Goal: Obtain resource: Download file/media

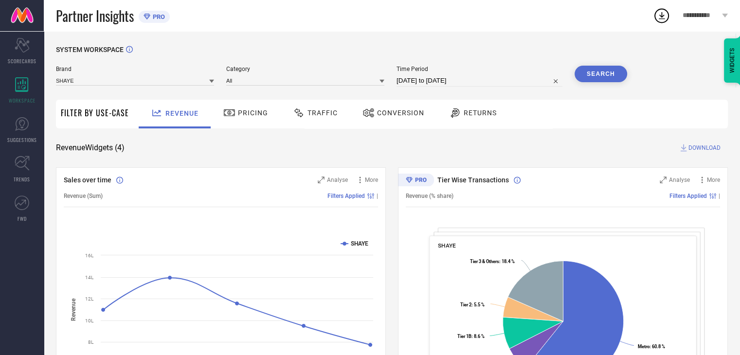
click at [388, 113] on span "Conversion" at bounding box center [400, 113] width 47 height 8
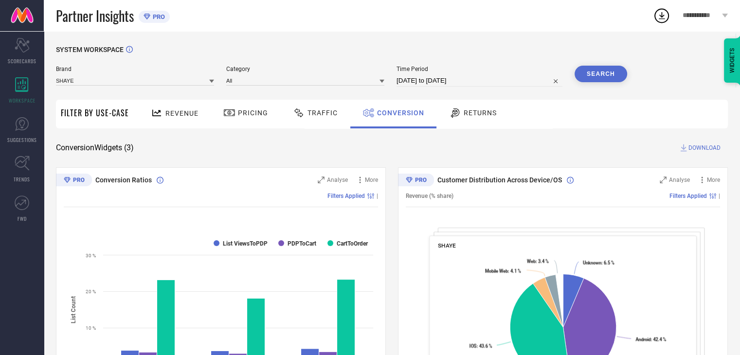
click at [479, 83] on input "[DATE] to [DATE]" at bounding box center [479, 81] width 166 height 12
select select "6"
select select "2025"
select select "7"
select select "2025"
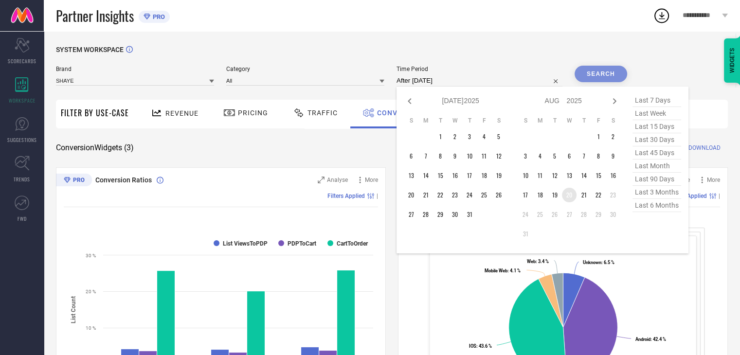
click at [568, 200] on td "20" at bounding box center [569, 195] width 15 height 15
type input "[DATE] to [DATE]"
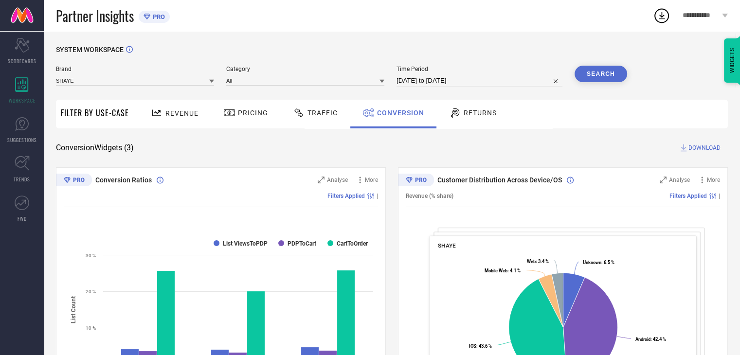
click at [589, 79] on button "Search" at bounding box center [600, 74] width 53 height 17
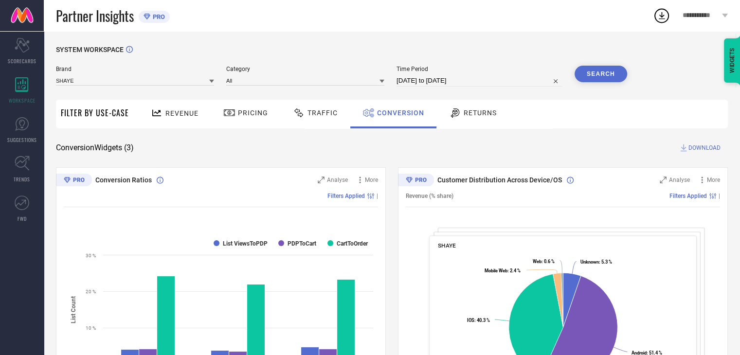
select select "7"
select select "2025"
select select "8"
select select "2025"
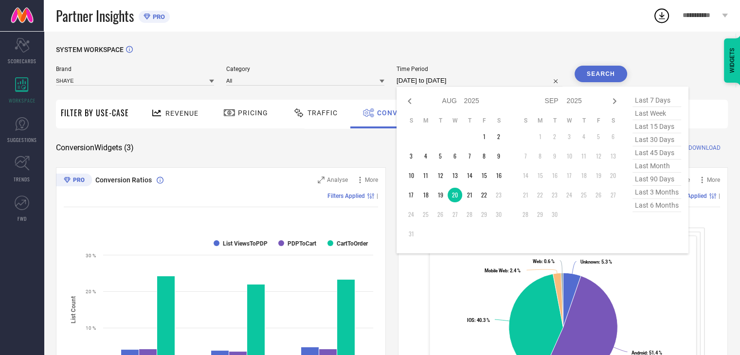
click at [506, 79] on input "[DATE] to [DATE]" at bounding box center [479, 81] width 166 height 12
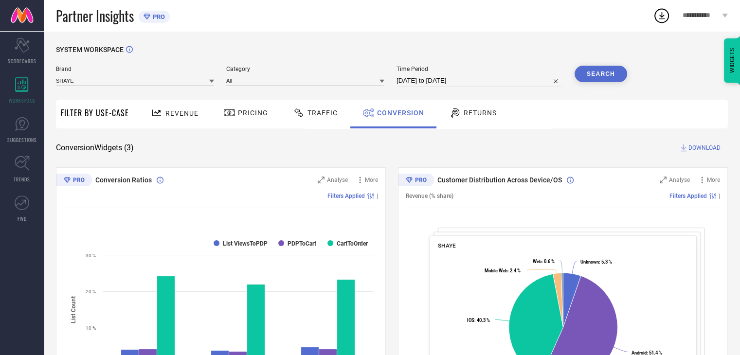
click at [505, 57] on div "SYSTEM WORKSPACE" at bounding box center [392, 56] width 672 height 20
click at [587, 74] on button "Search" at bounding box center [600, 74] width 53 height 17
click at [701, 148] on span "DOWNLOAD" at bounding box center [704, 148] width 32 height 10
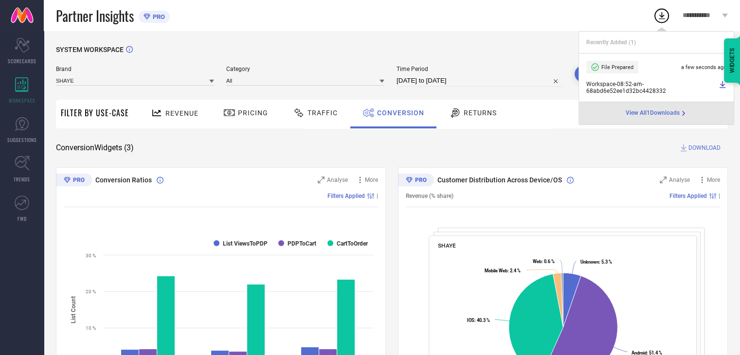
click at [484, 77] on input "[DATE] to [DATE]" at bounding box center [479, 81] width 166 height 12
select select "7"
select select "2025"
select select "8"
select select "2025"
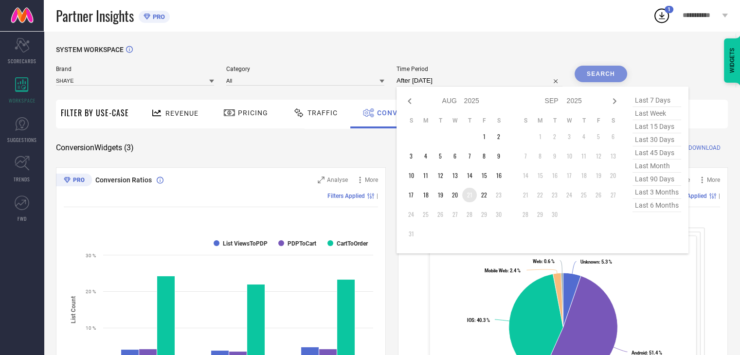
click at [471, 193] on td "21" at bounding box center [469, 195] width 15 height 15
type input "[DATE] to [DATE]"
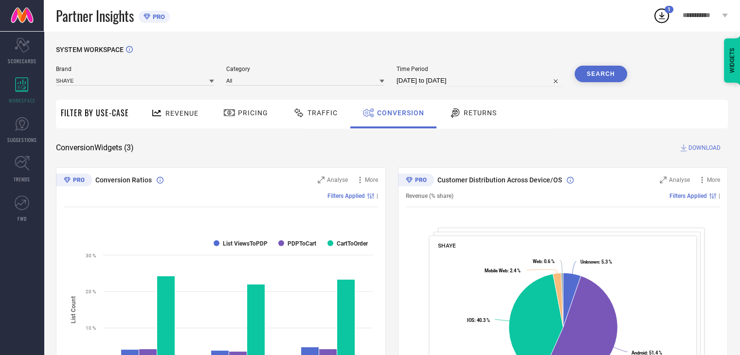
click at [593, 77] on button "Search" at bounding box center [600, 74] width 53 height 17
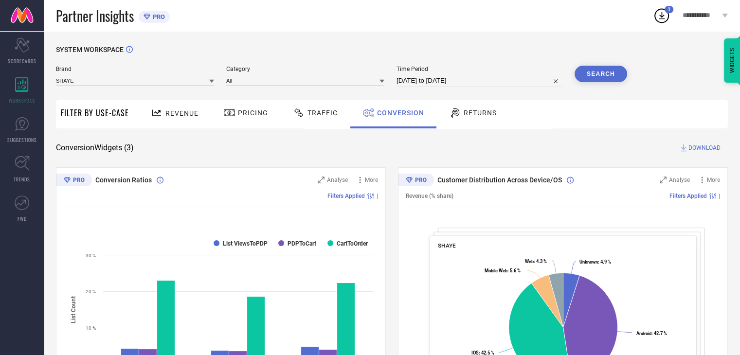
click at [716, 146] on span "DOWNLOAD" at bounding box center [704, 148] width 32 height 10
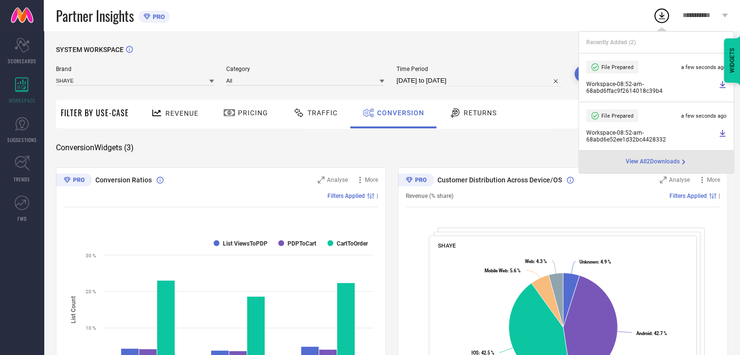
select select "7"
select select "2025"
select select "8"
select select "2025"
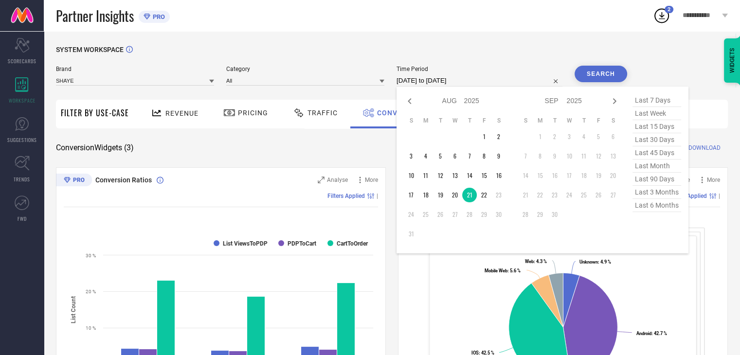
click at [489, 78] on input "[DATE] to [DATE]" at bounding box center [479, 81] width 166 height 12
click at [483, 197] on td "22" at bounding box center [484, 195] width 15 height 15
type input "[DATE] to [DATE]"
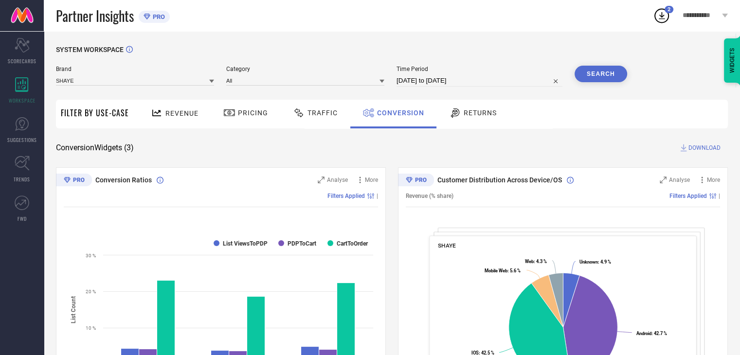
click at [601, 76] on button "Search" at bounding box center [600, 74] width 53 height 17
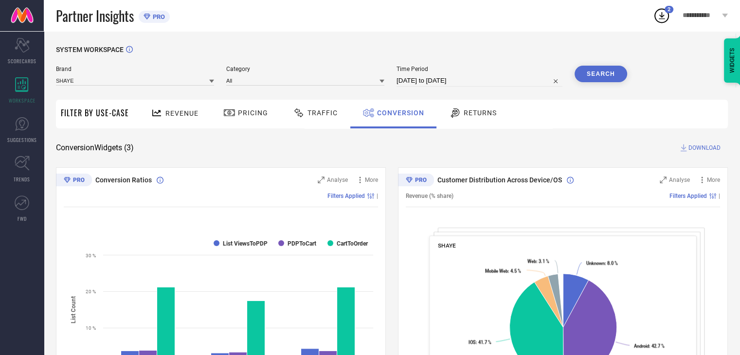
click at [695, 146] on span "DOWNLOAD" at bounding box center [704, 148] width 32 height 10
